Goal: Find specific page/section

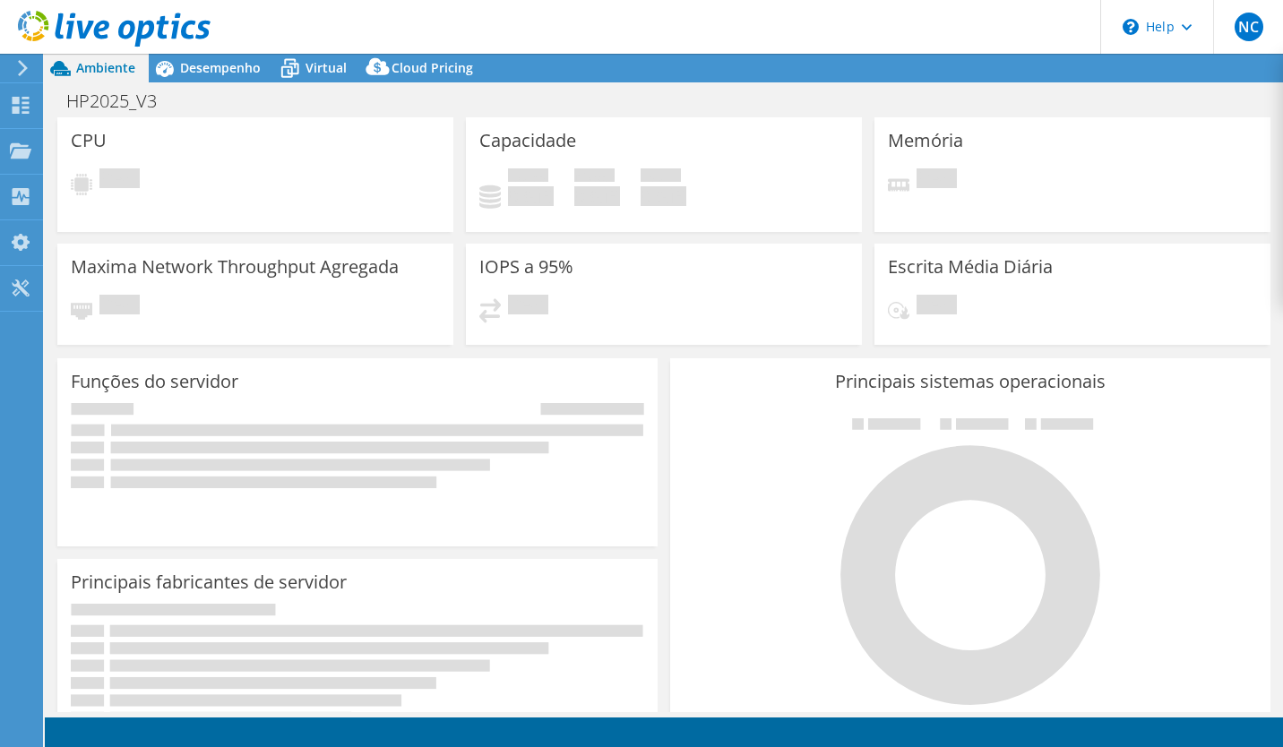
select select "USD"
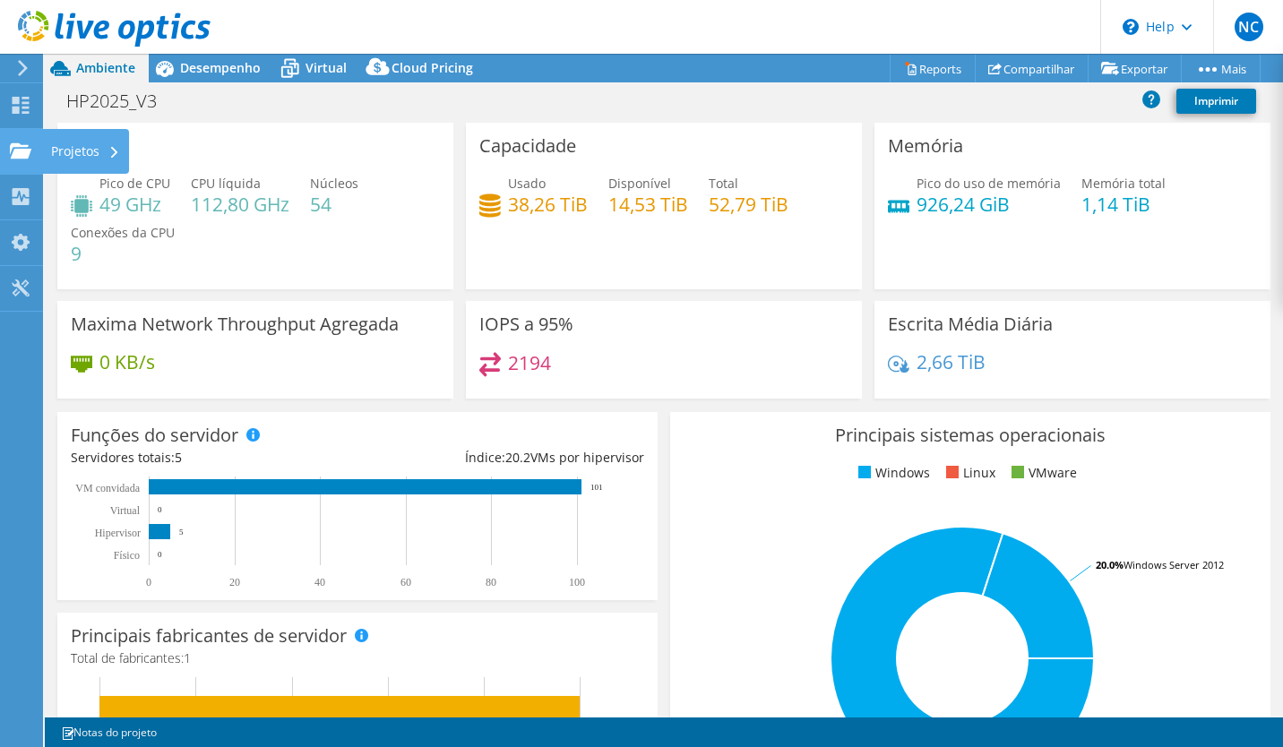
click at [82, 153] on div "Projetos" at bounding box center [85, 151] width 87 height 45
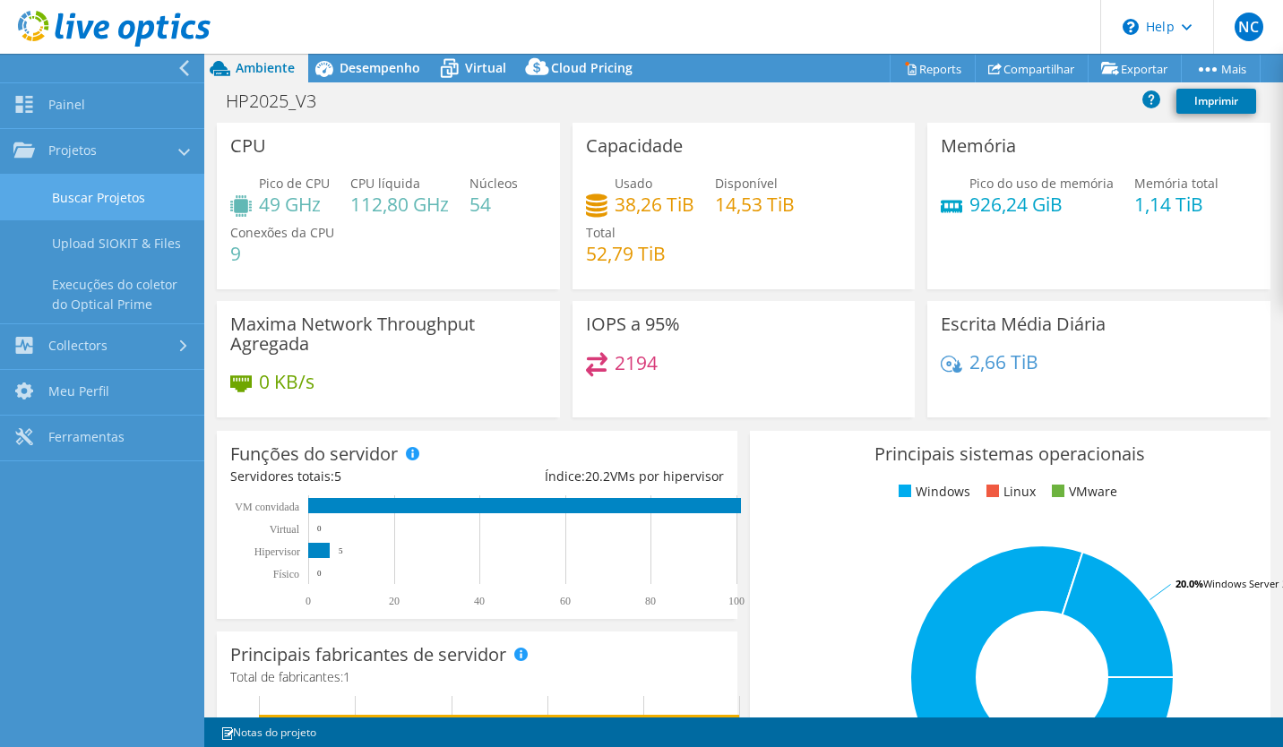
click at [151, 191] on link "Buscar Projetos" at bounding box center [102, 198] width 204 height 46
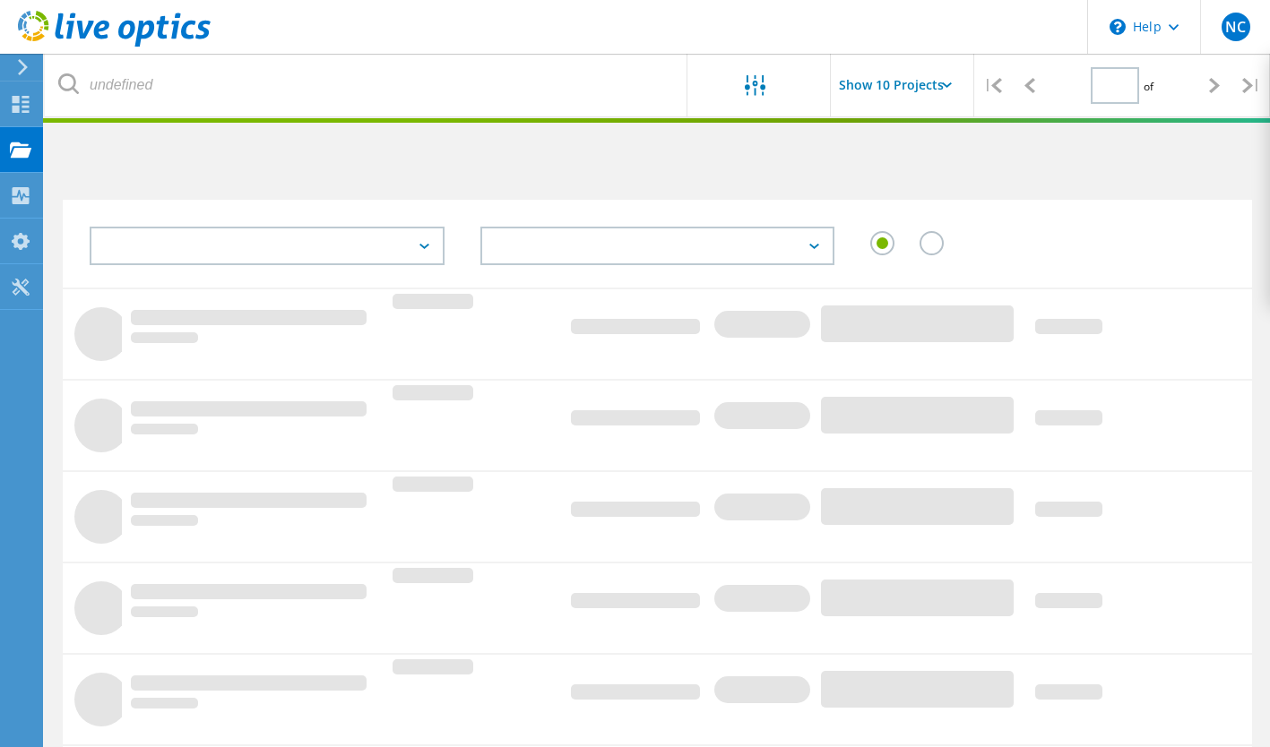
type input "1"
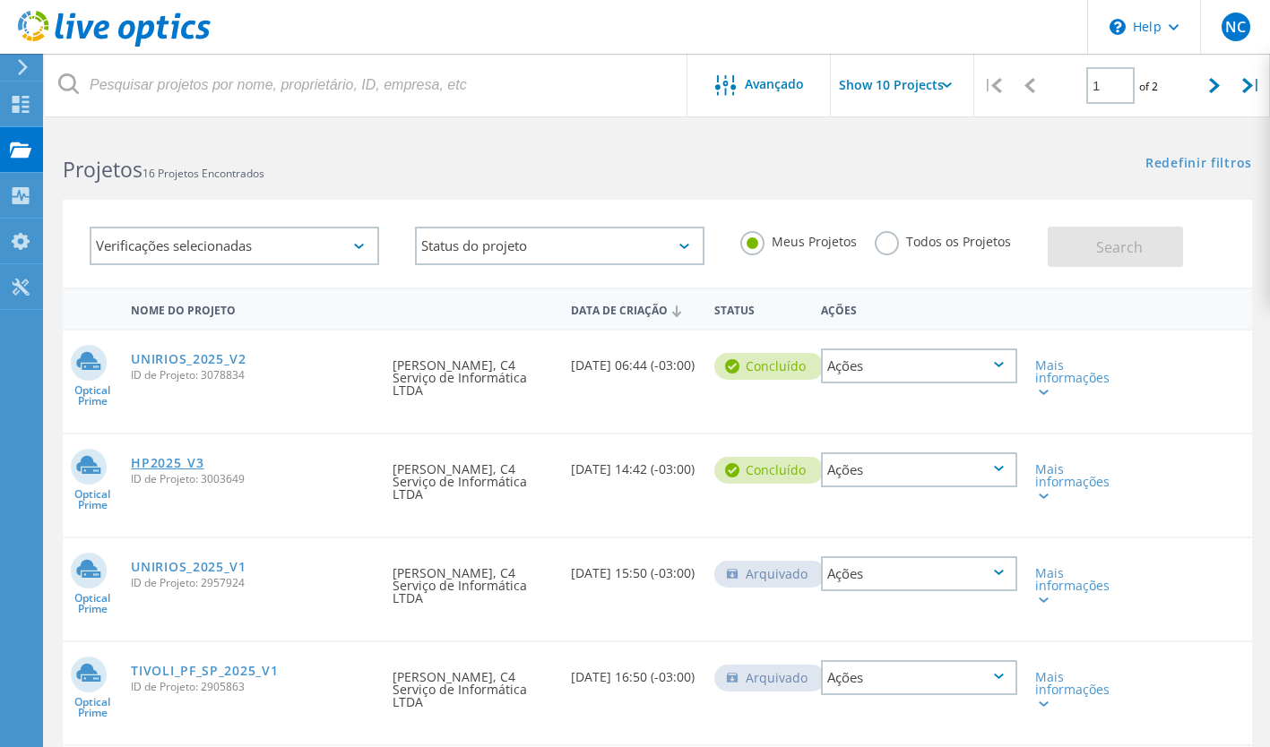
click at [203, 462] on link "HP2025_V3" at bounding box center [167, 463] width 73 height 13
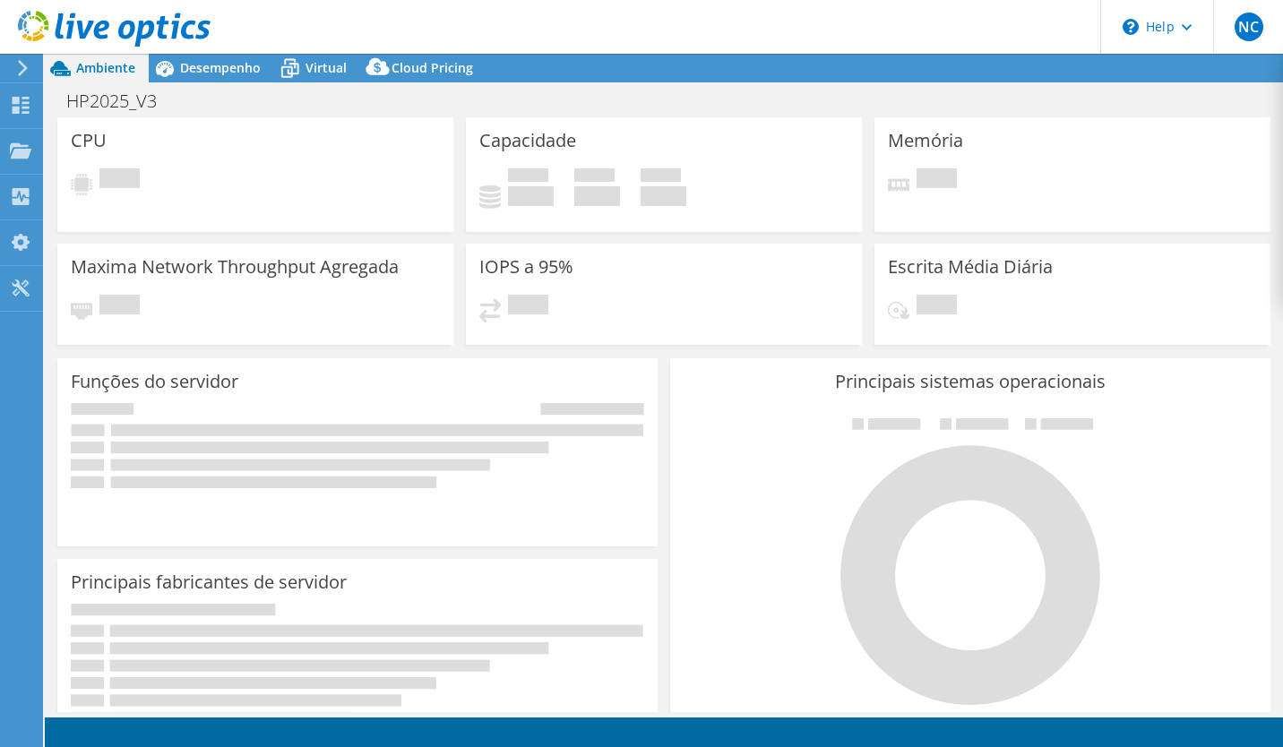
select select "USD"
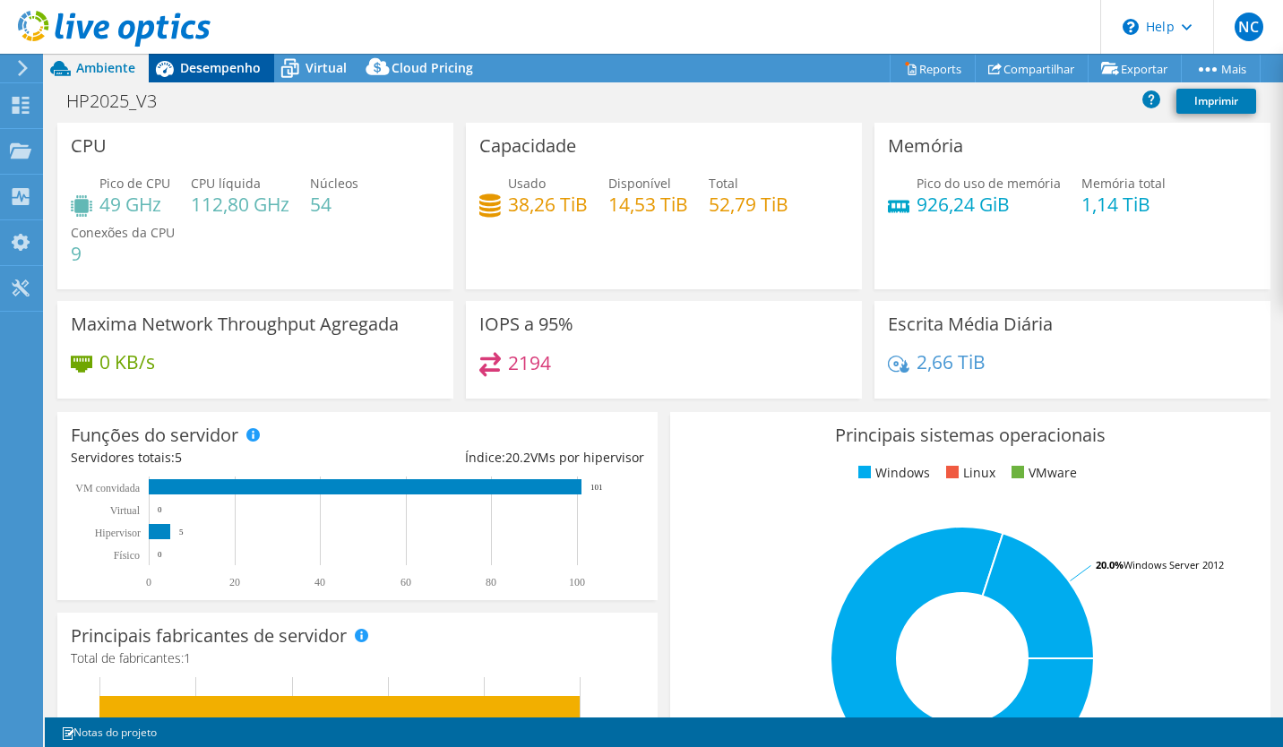
click at [225, 72] on span "Desempenho" at bounding box center [220, 67] width 81 height 17
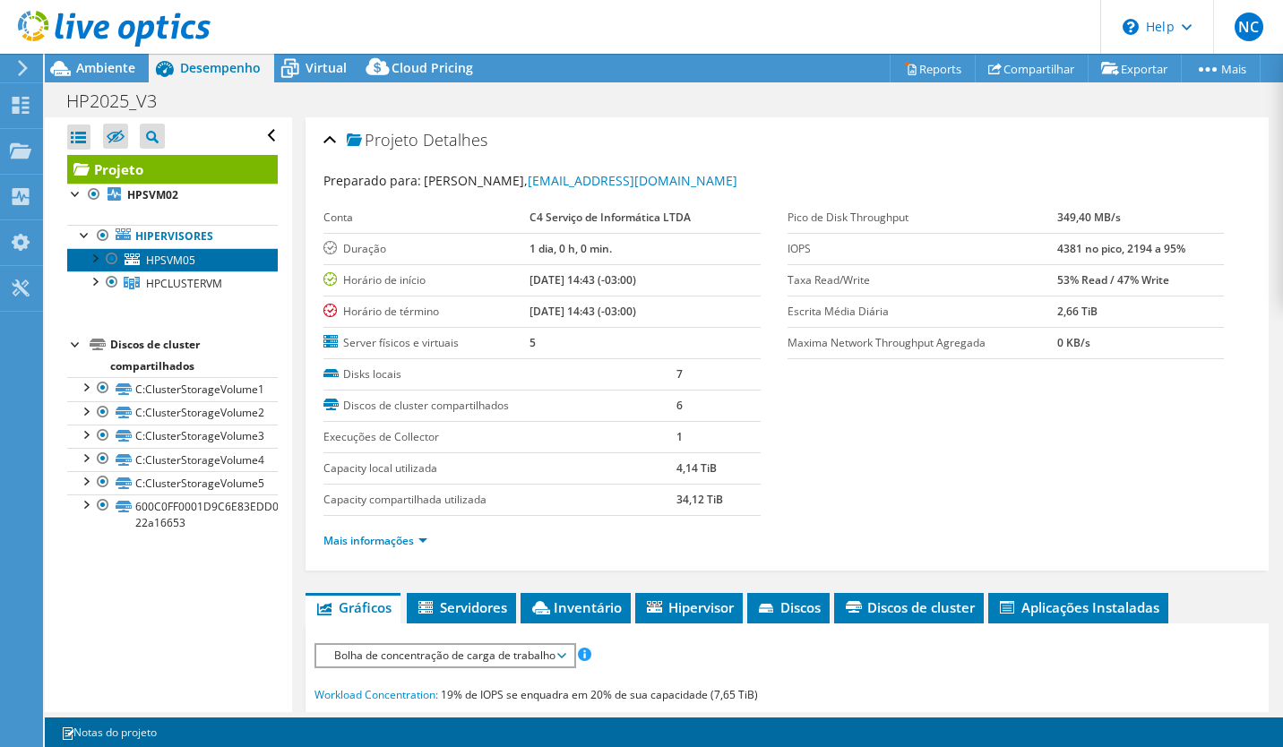
click at [147, 270] on link "HPSVM05" at bounding box center [172, 259] width 211 height 23
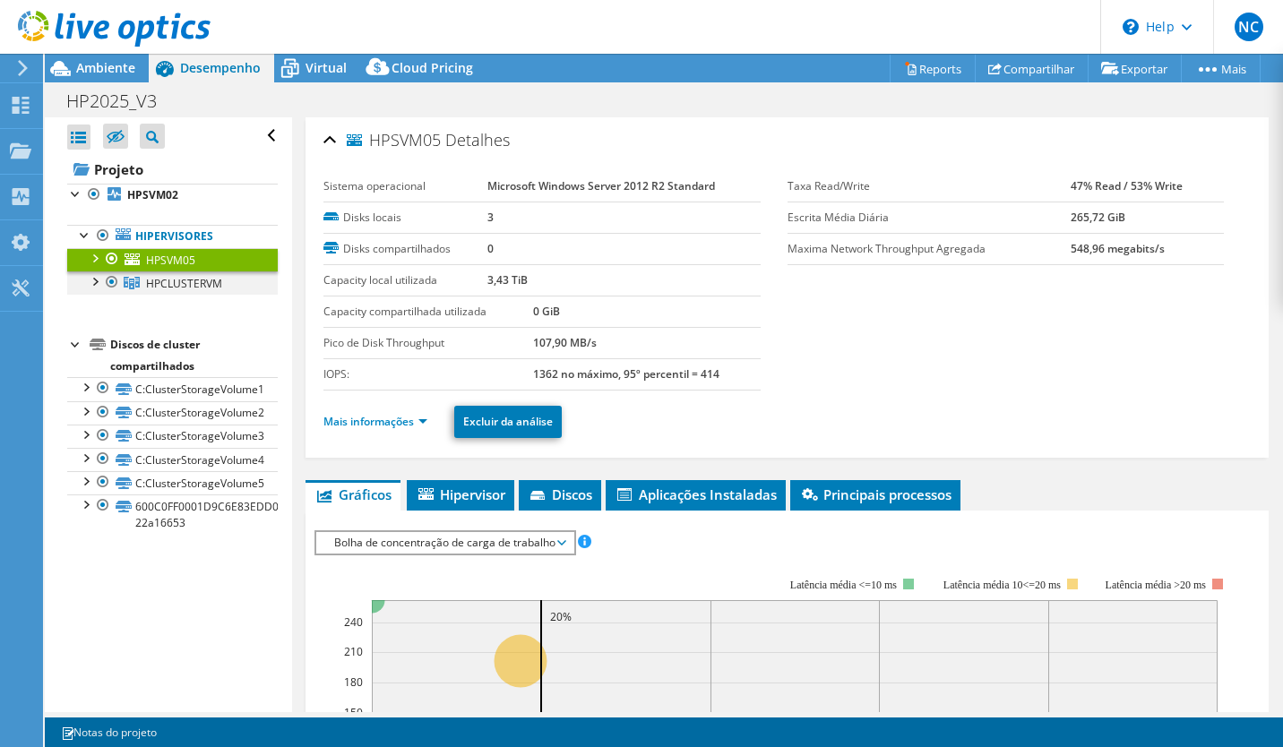
click at [96, 284] on div at bounding box center [94, 281] width 18 height 18
